Goal: Check status: Check status

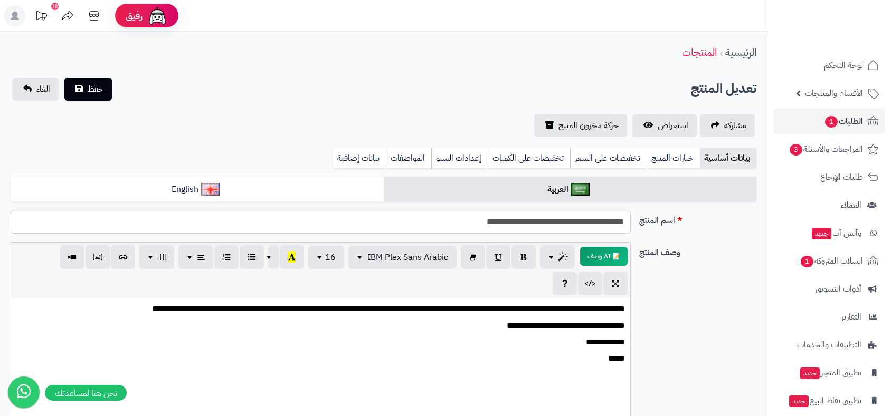
scroll to position [255, 0]
click at [842, 124] on span "الطلبات 1" at bounding box center [843, 121] width 39 height 15
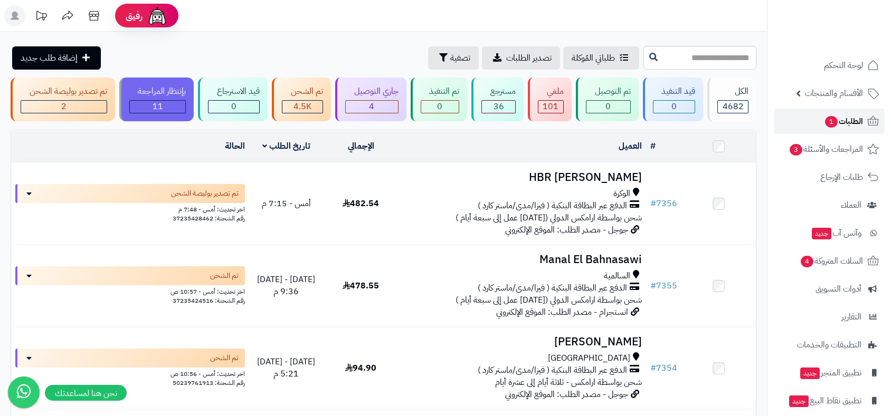
click at [842, 123] on span "الطلبات 1" at bounding box center [843, 121] width 39 height 15
click at [84, 105] on div "2" at bounding box center [63, 107] width 85 height 12
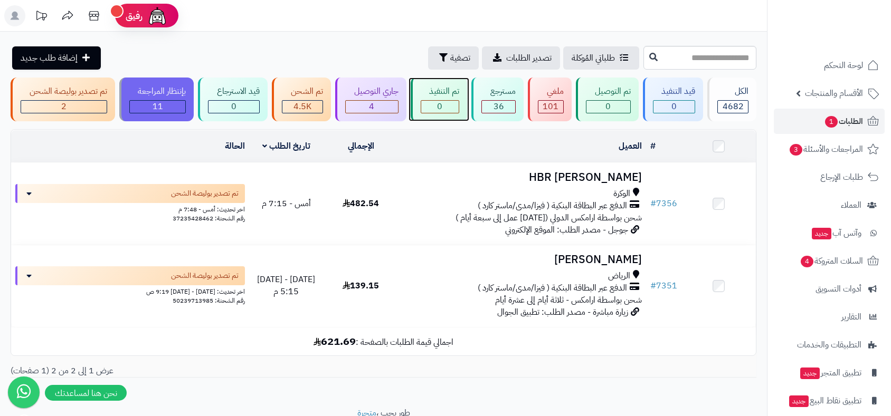
click at [441, 101] on span "0" at bounding box center [439, 106] width 5 height 13
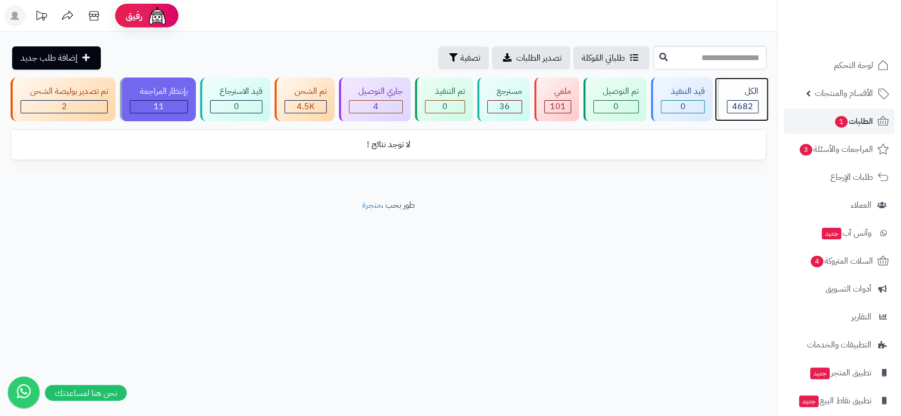
click at [742, 90] on div "الكل" at bounding box center [743, 91] width 32 height 12
